Goal: Task Accomplishment & Management: Use online tool/utility

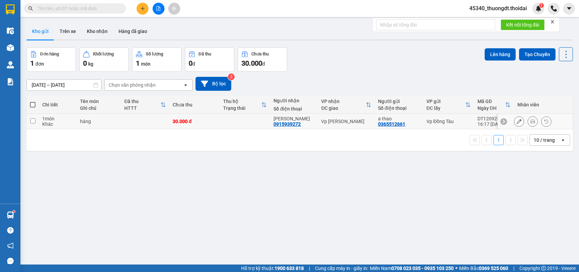
click at [44, 124] on div "Khác" at bounding box center [57, 124] width 31 height 5
checkbox input "true"
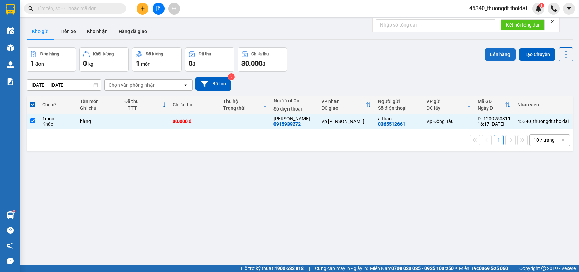
click at [494, 51] on button "Lên hàng" at bounding box center [500, 54] width 31 height 12
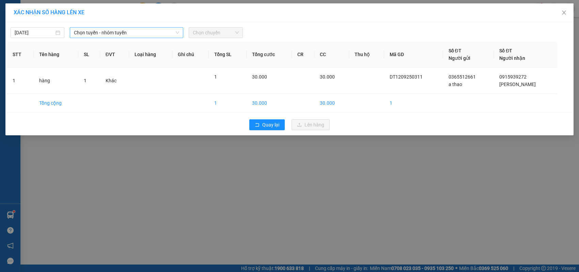
click at [139, 36] on span "Chọn tuyến - nhóm tuyến" at bounding box center [126, 33] width 105 height 10
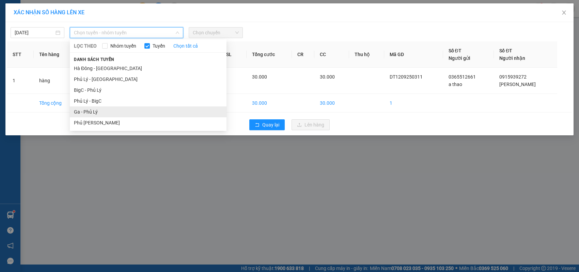
click at [119, 110] on li "Ga - Phủ Lý" at bounding box center [148, 112] width 157 height 11
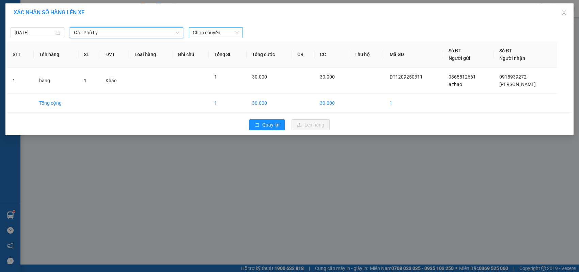
click at [228, 35] on span "Chọn chuyến" at bounding box center [216, 33] width 46 height 10
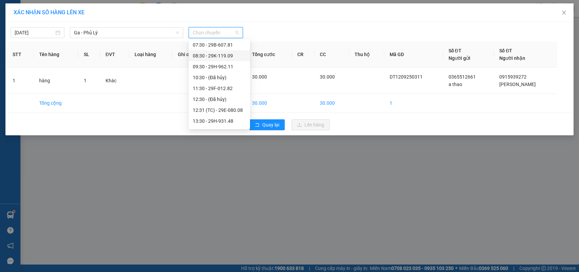
scroll to position [68, 0]
click at [221, 116] on div "16:30 - 29B-607.81" at bounding box center [219, 119] width 53 height 7
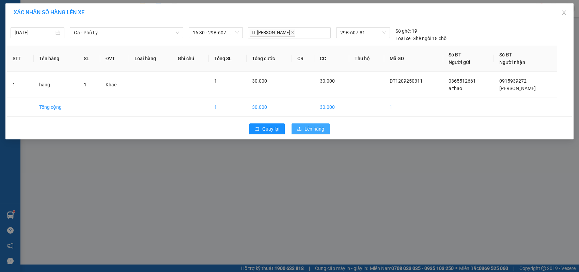
click at [317, 133] on button "Lên hàng" at bounding box center [310, 129] width 38 height 11
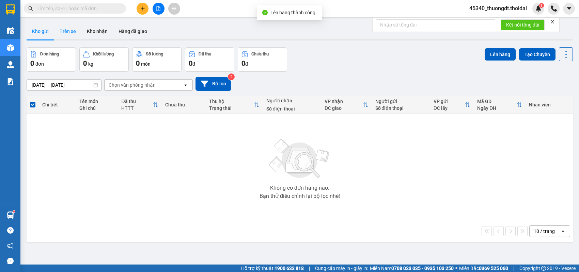
click at [70, 32] on button "Trên xe" at bounding box center [67, 31] width 27 height 16
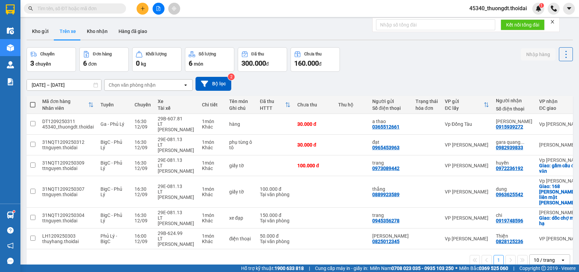
click at [103, 10] on input "text" at bounding box center [77, 8] width 80 height 7
paste input "0918085218"
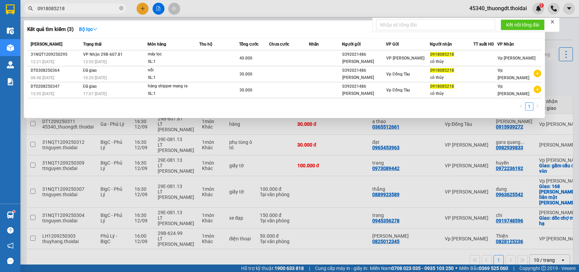
type input "0918085218"
